Goal: Transaction & Acquisition: Download file/media

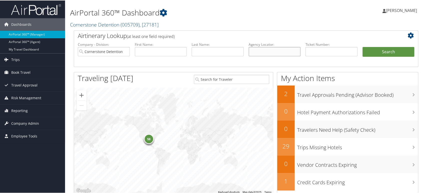
click at [285, 52] on input "text" at bounding box center [275, 51] width 52 height 9
paste input "DNDN9M"
type input "DNDN9M"
click at [371, 52] on button "Search" at bounding box center [388, 52] width 52 height 10
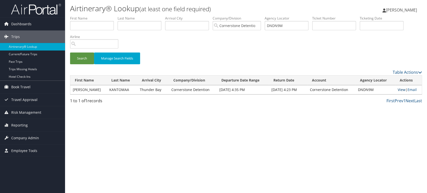
click at [402, 90] on link "View" at bounding box center [401, 89] width 8 height 5
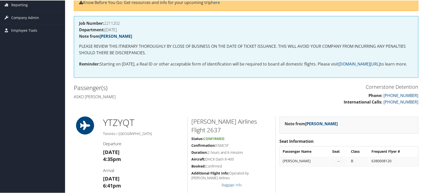
scroll to position [83, 0]
drag, startPoint x: 129, startPoint y: 103, endPoint x: 71, endPoint y: 103, distance: 58.3
click at [71, 101] on div "Passenger(s) Asko mikael Kantomaa" at bounding box center [158, 91] width 176 height 19
copy h4 "Asko mikael Kantomaa"
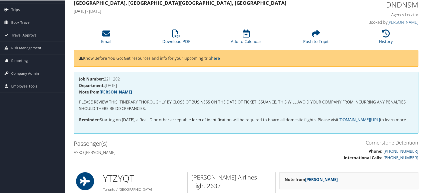
scroll to position [0, 0]
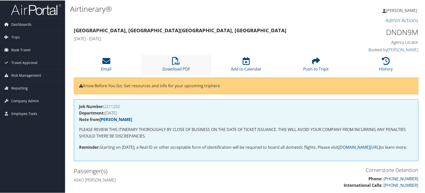
click at [187, 64] on li "Download PDF" at bounding box center [176, 64] width 70 height 20
